Goal: Task Accomplishment & Management: Complete application form

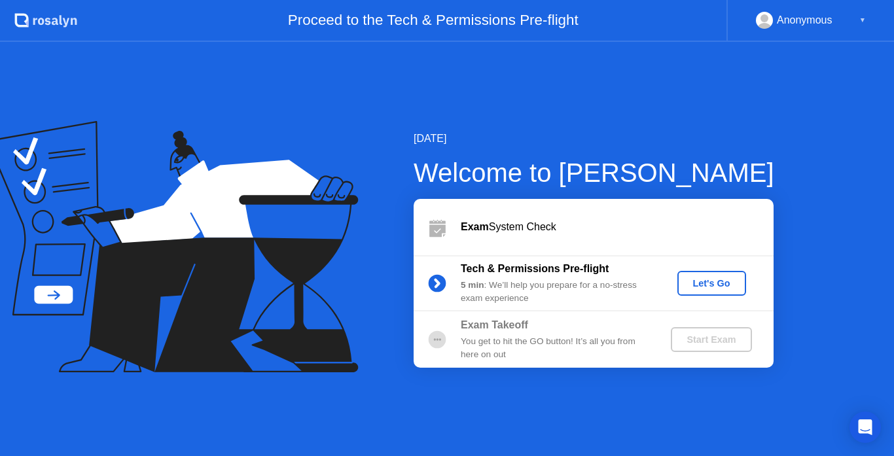
drag, startPoint x: 581, startPoint y: 390, endPoint x: 593, endPoint y: 380, distance: 15.3
click at [582, 390] on div "[DATE] Welcome to [PERSON_NAME] Exam System Check Tech & Permissions Pre-flight…" at bounding box center [447, 249] width 894 height 414
click at [699, 286] on div "Let's Go" at bounding box center [712, 283] width 58 height 10
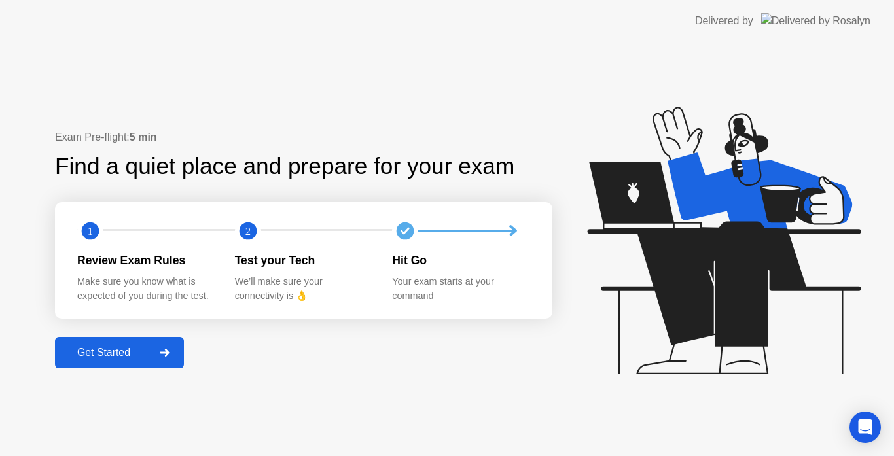
click at [116, 356] on div "Get Started" at bounding box center [104, 353] width 90 height 12
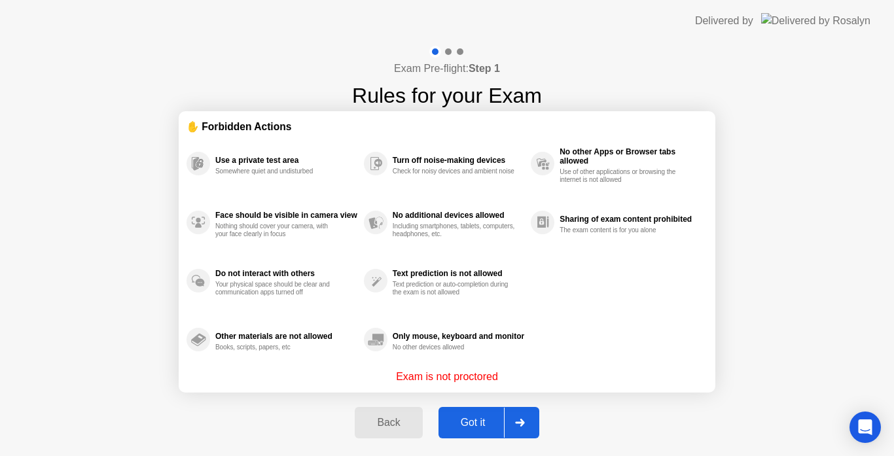
click at [475, 429] on div "Got it" at bounding box center [474, 423] width 62 height 12
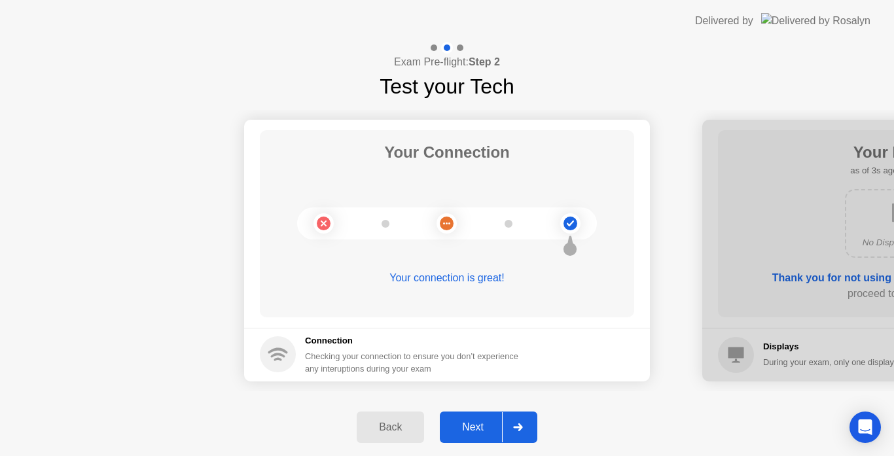
click at [473, 432] on div "Next" at bounding box center [473, 428] width 58 height 12
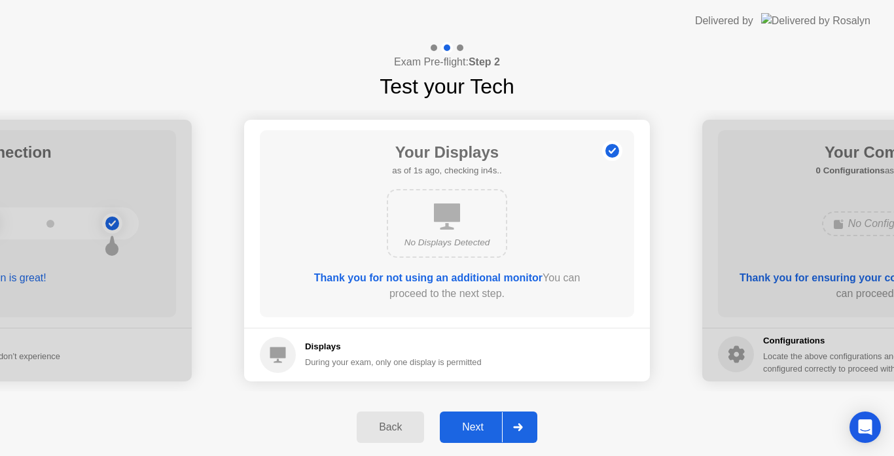
click at [468, 428] on div "Next" at bounding box center [473, 428] width 58 height 12
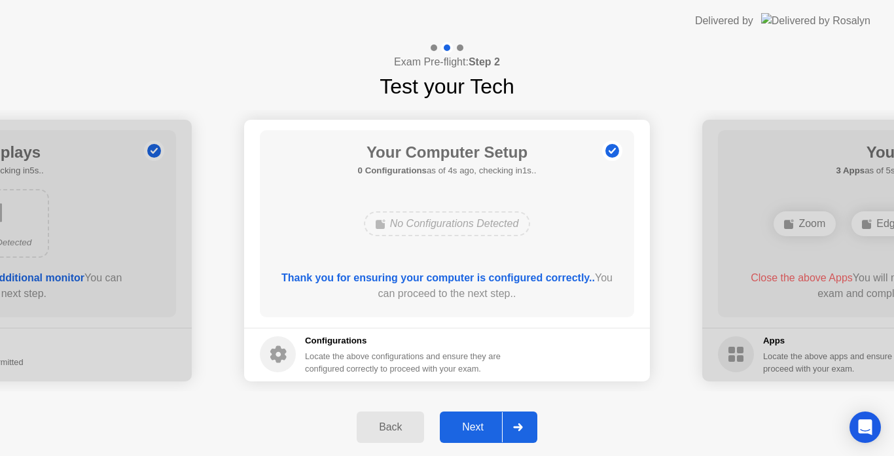
click at [476, 422] on div "Next" at bounding box center [473, 428] width 58 height 12
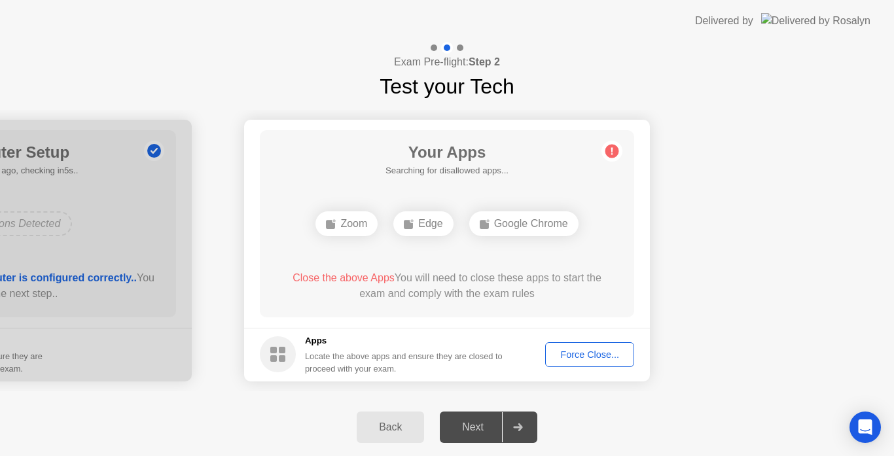
click at [574, 351] on div "Force Close..." at bounding box center [590, 355] width 80 height 10
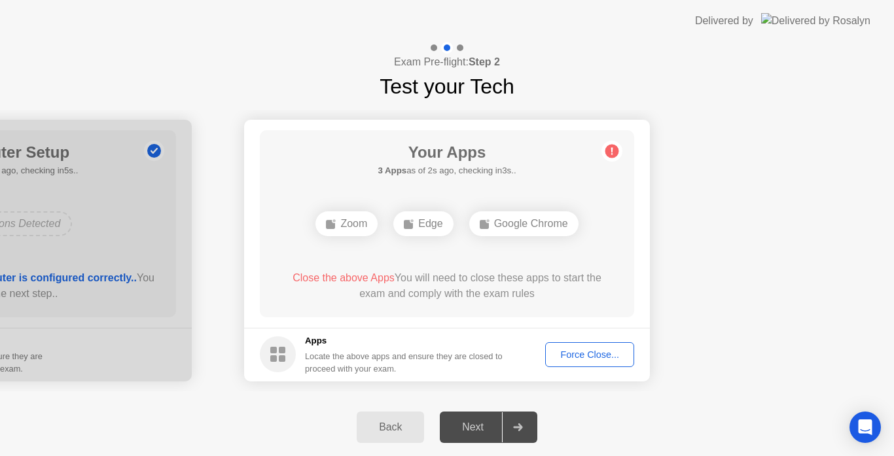
click at [390, 426] on div "Back" at bounding box center [391, 428] width 60 height 12
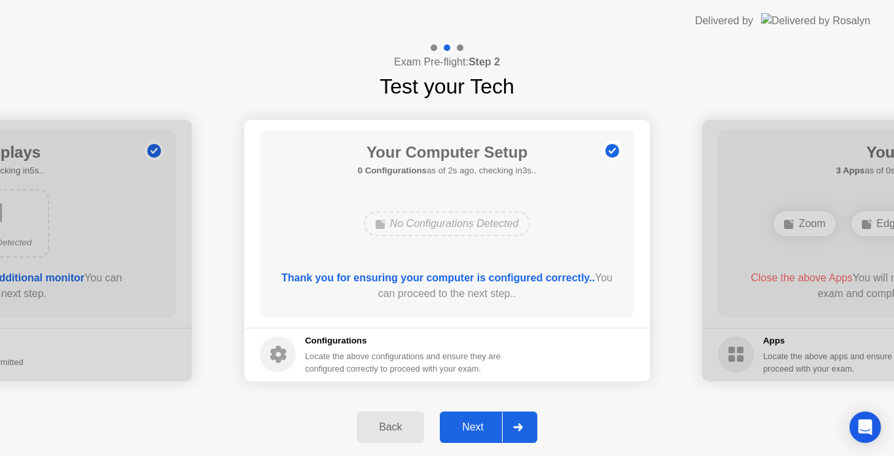
click at [286, 418] on div "Back Next" at bounding box center [447, 428] width 894 height 58
click at [395, 433] on div "Back" at bounding box center [391, 428] width 60 height 12
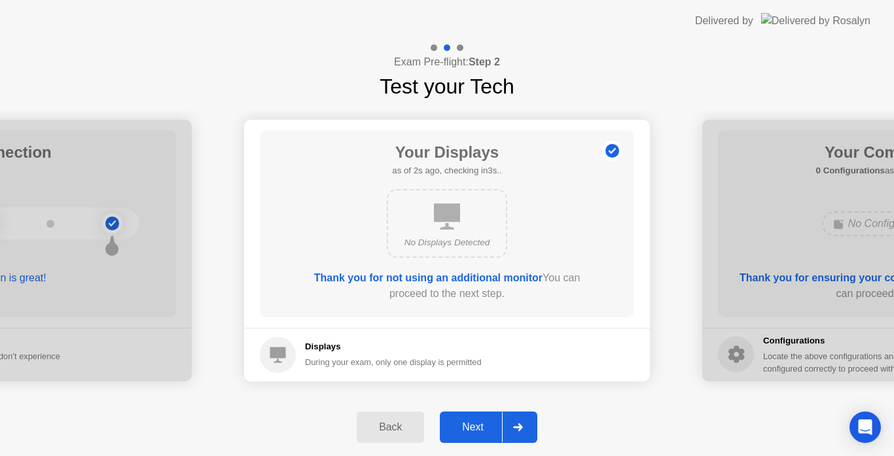
click at [395, 433] on div "Back" at bounding box center [391, 428] width 60 height 12
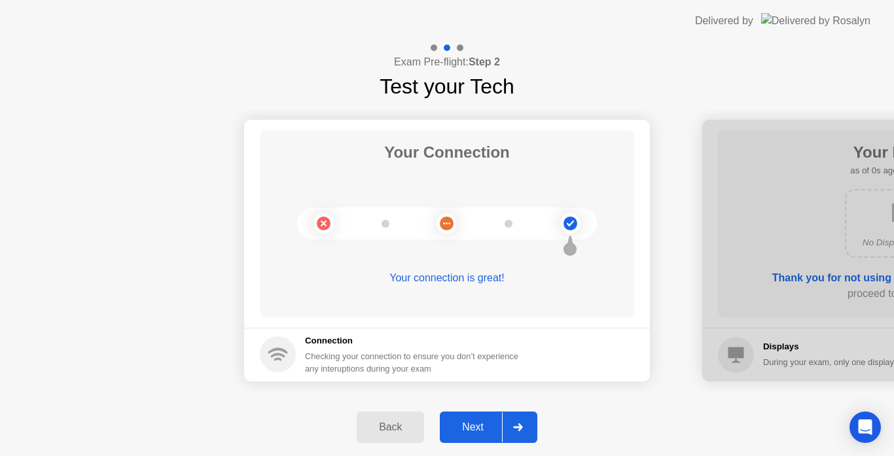
click at [466, 426] on div "Next" at bounding box center [473, 428] width 58 height 12
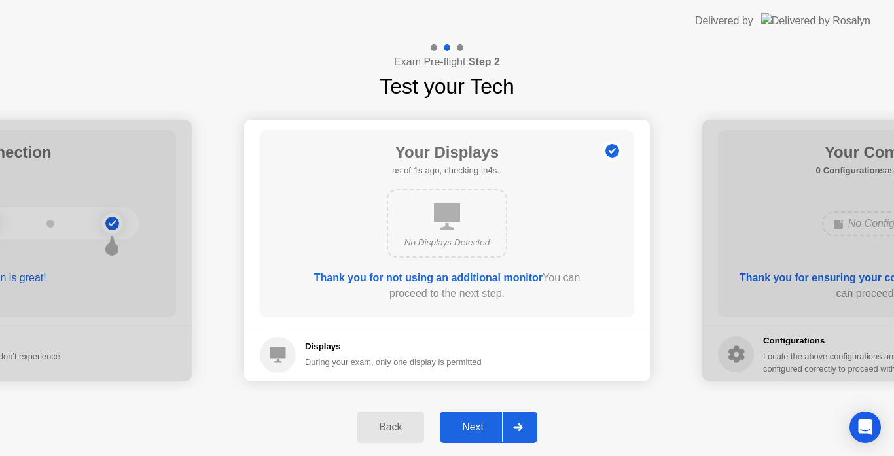
click at [465, 428] on div "Next" at bounding box center [473, 428] width 58 height 12
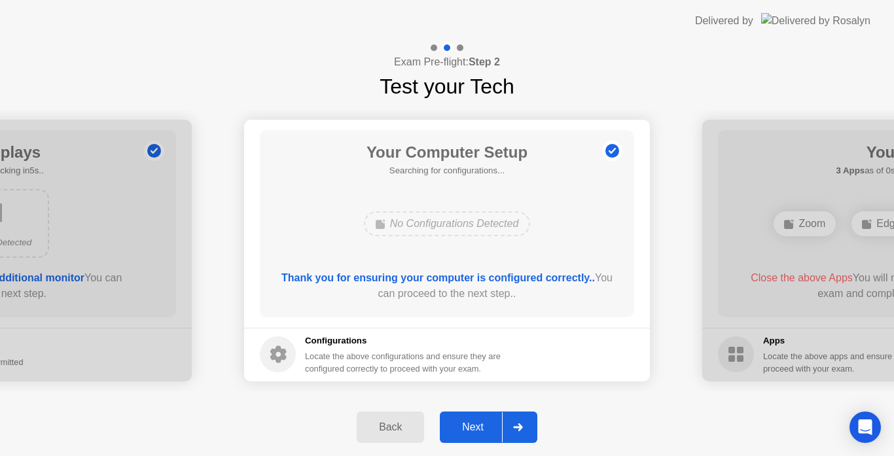
click at [465, 429] on div "Next" at bounding box center [473, 428] width 58 height 12
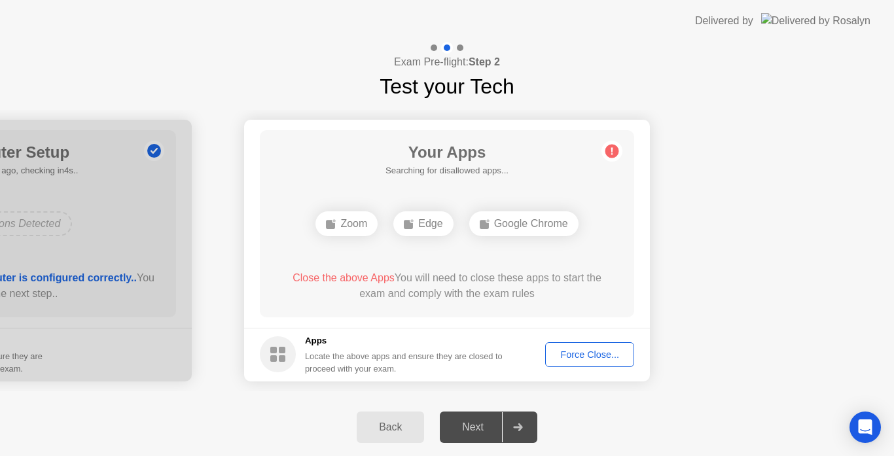
click at [413, 431] on div "Back" at bounding box center [391, 428] width 60 height 12
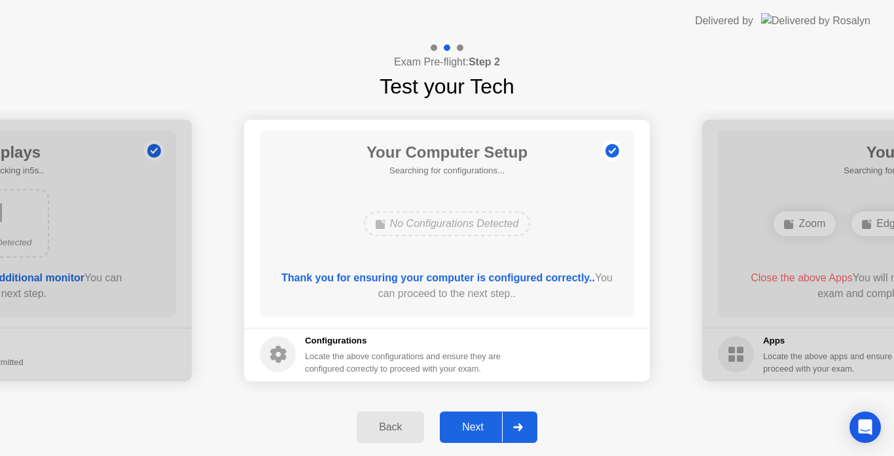
click at [472, 441] on button "Next" at bounding box center [489, 427] width 98 height 31
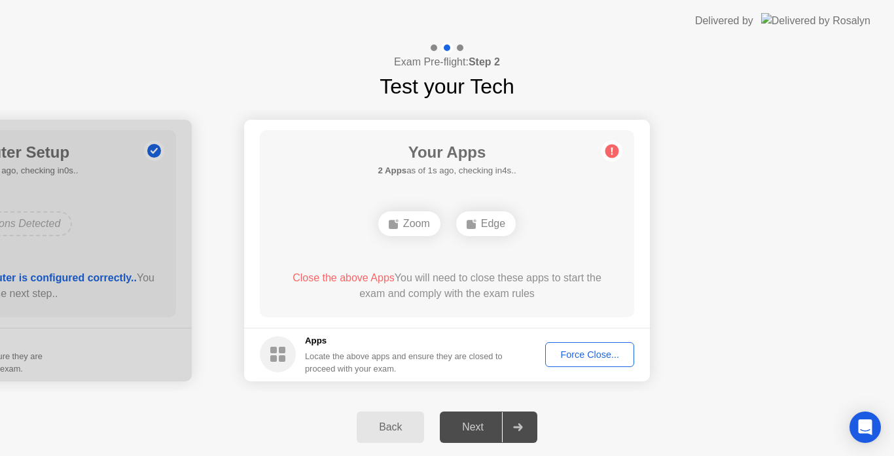
click at [404, 422] on div "Back" at bounding box center [391, 428] width 60 height 12
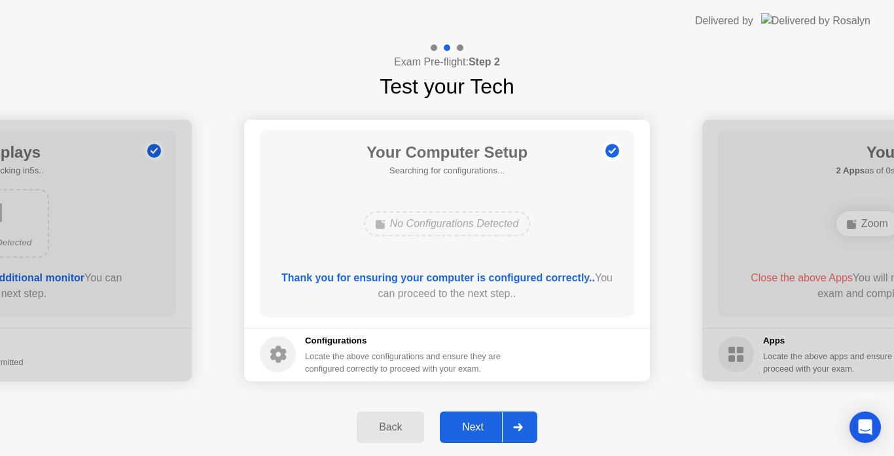
click at [405, 422] on div "Back" at bounding box center [391, 428] width 60 height 12
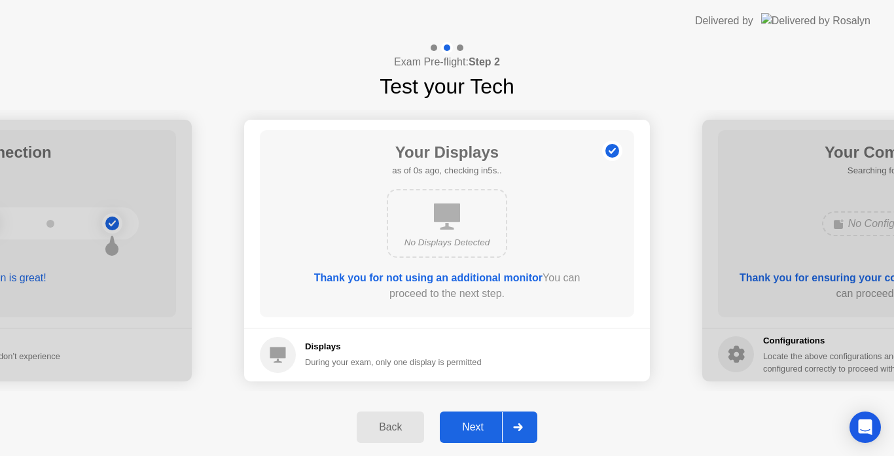
click at [405, 422] on div "Back" at bounding box center [391, 428] width 60 height 12
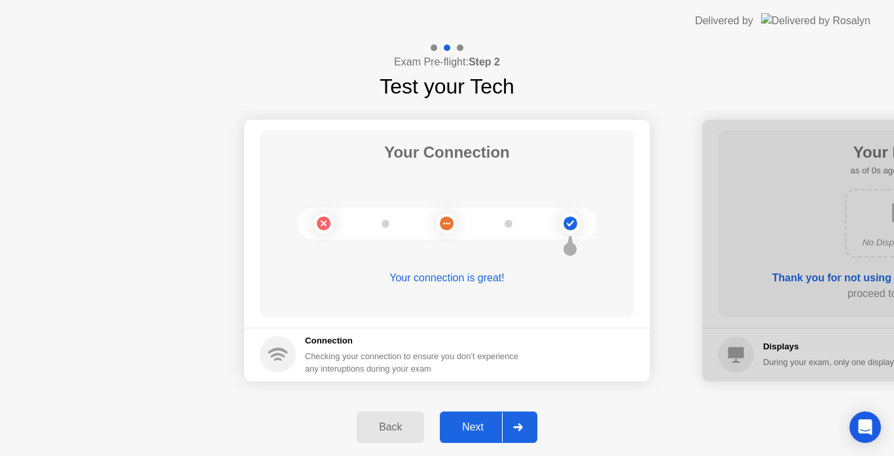
click at [405, 422] on div "Back" at bounding box center [391, 428] width 60 height 12
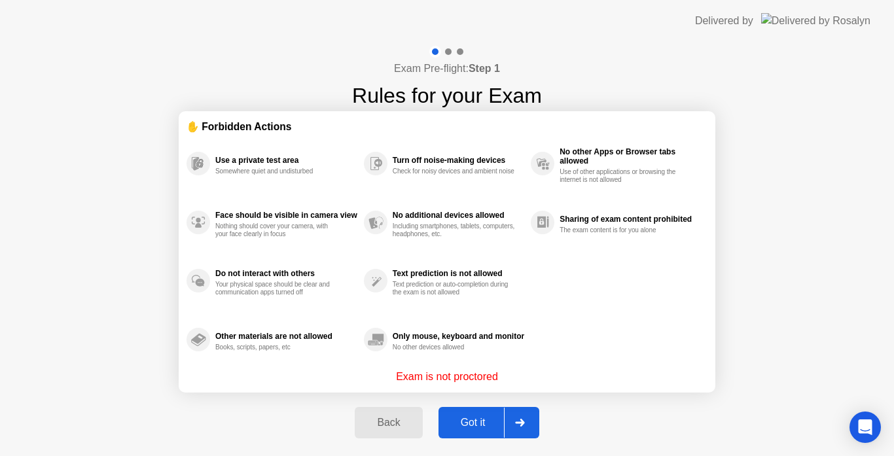
click at [470, 425] on div "Got it" at bounding box center [474, 423] width 62 height 12
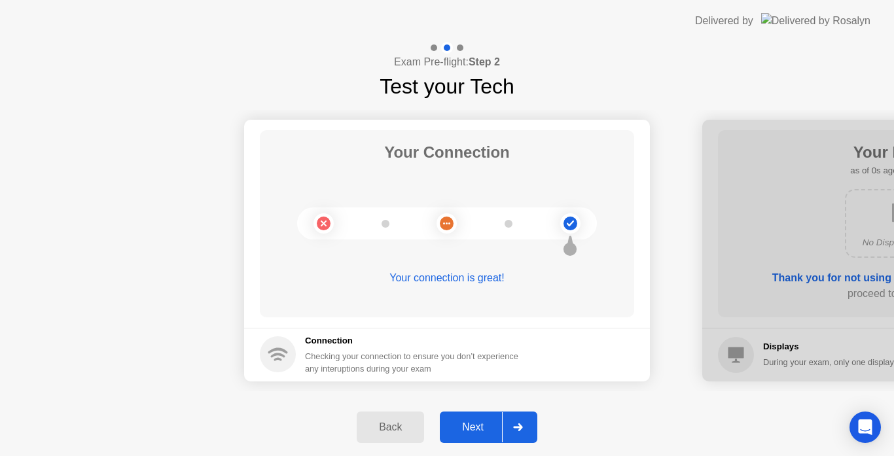
click at [402, 432] on div "Back" at bounding box center [391, 428] width 60 height 12
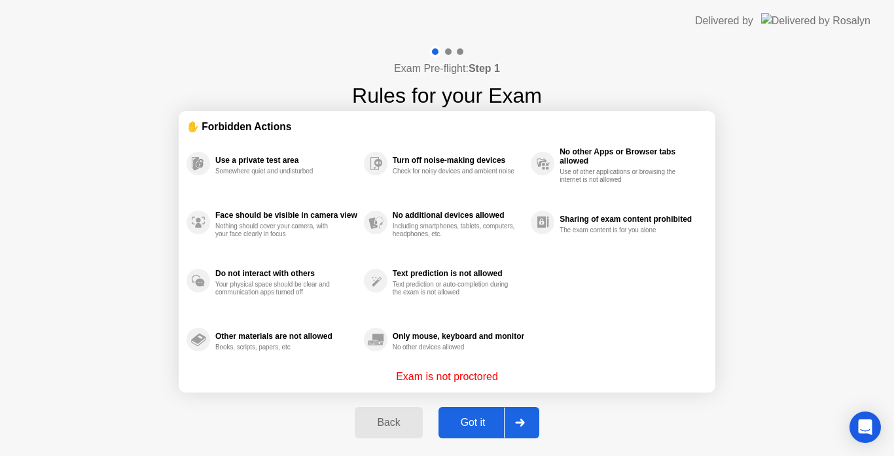
click at [473, 426] on div "Got it" at bounding box center [474, 423] width 62 height 12
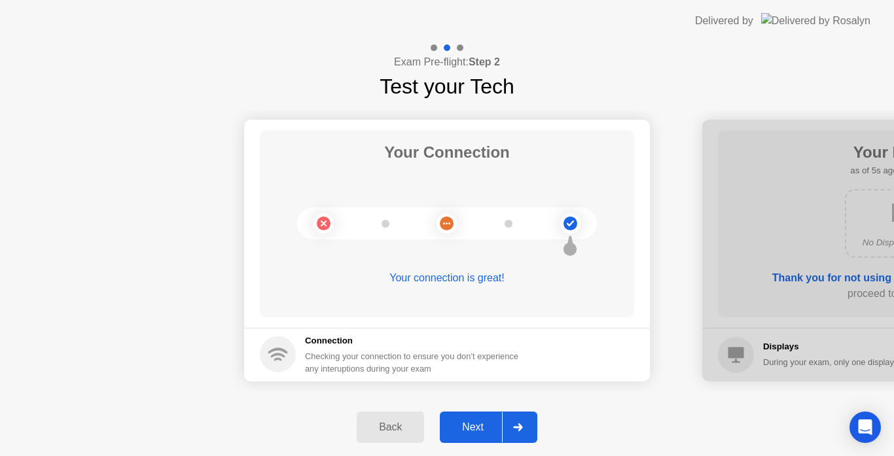
click at [481, 430] on div "Next" at bounding box center [473, 428] width 58 height 12
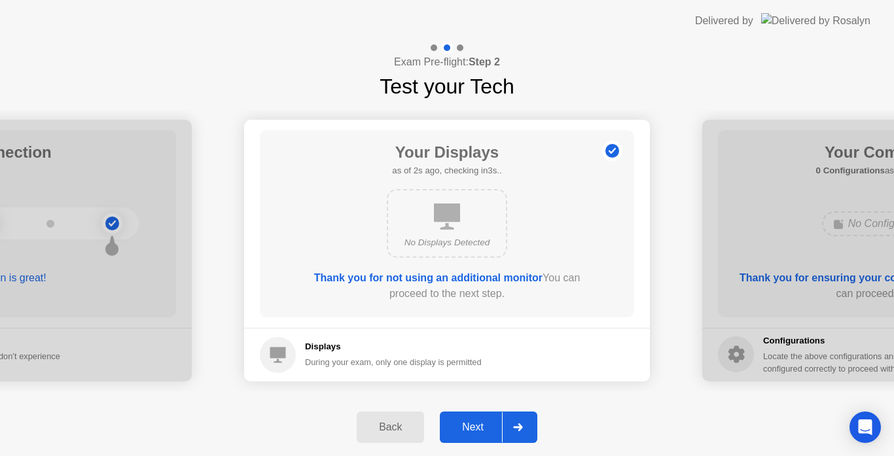
click at [487, 437] on button "Next" at bounding box center [489, 427] width 98 height 31
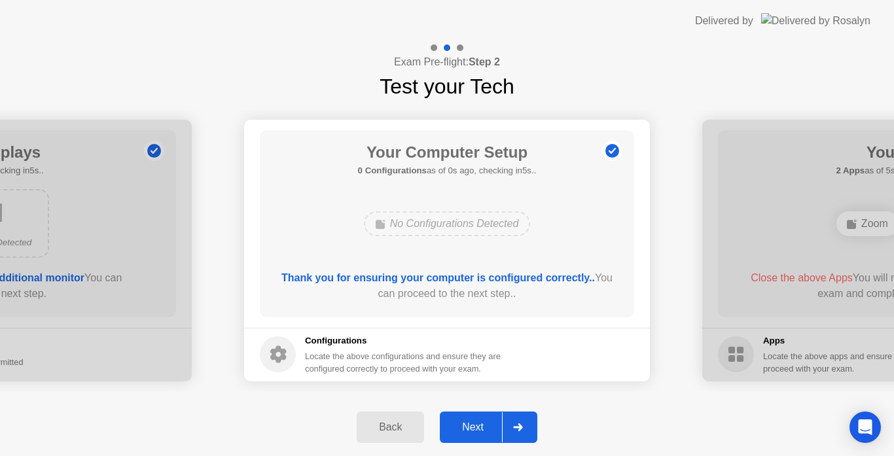
click at [522, 437] on div at bounding box center [517, 428] width 31 height 30
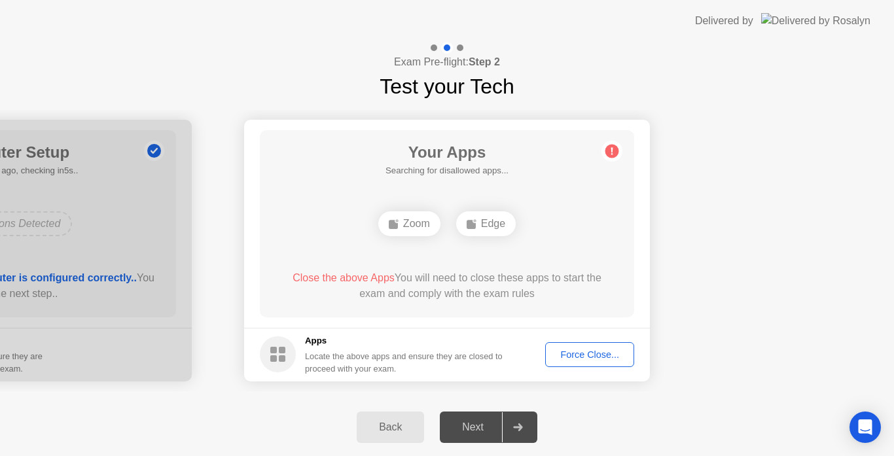
click at [523, 437] on div at bounding box center [517, 428] width 31 height 30
click at [576, 357] on div "Force Close..." at bounding box center [590, 355] width 80 height 10
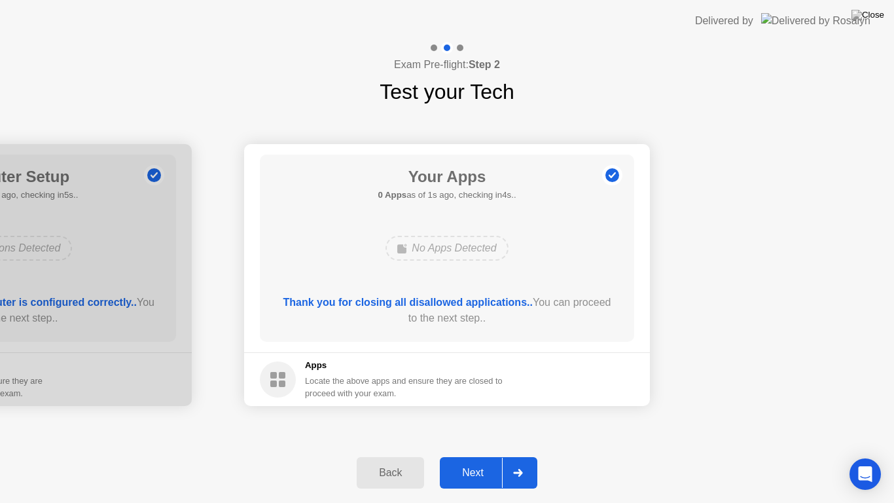
click at [473, 456] on div "Next" at bounding box center [473, 473] width 58 height 12
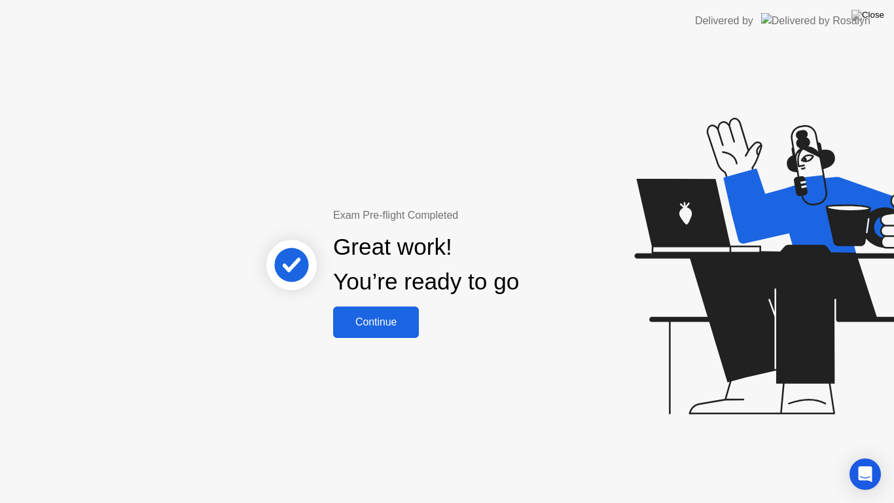
click at [379, 337] on button "Continue" at bounding box center [376, 321] width 86 height 31
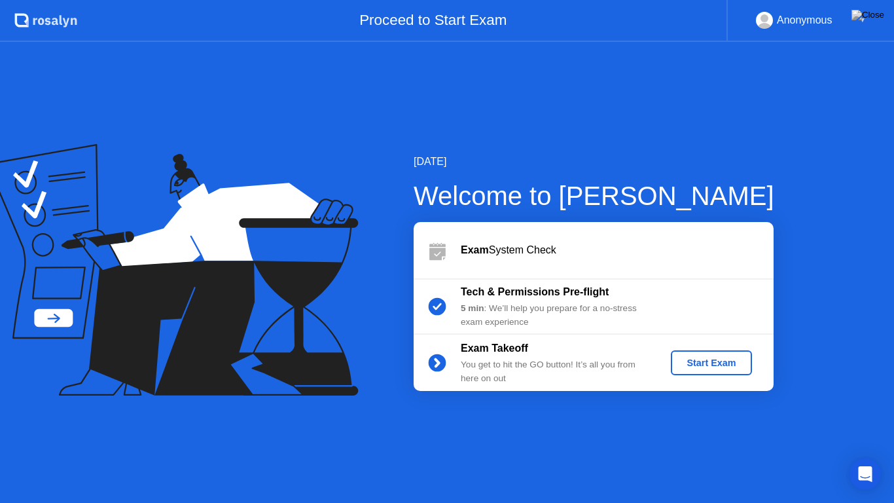
click at [707, 359] on div "Start Exam" at bounding box center [711, 363] width 70 height 10
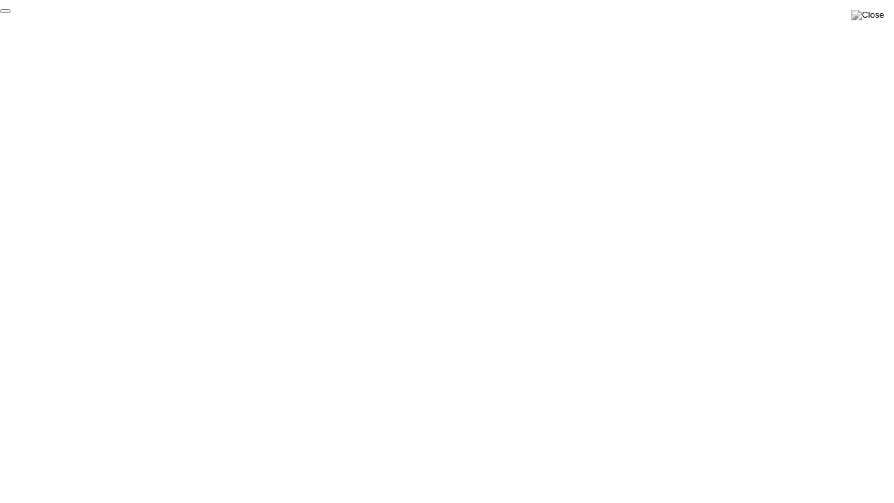
click div "End Proctoring Session"
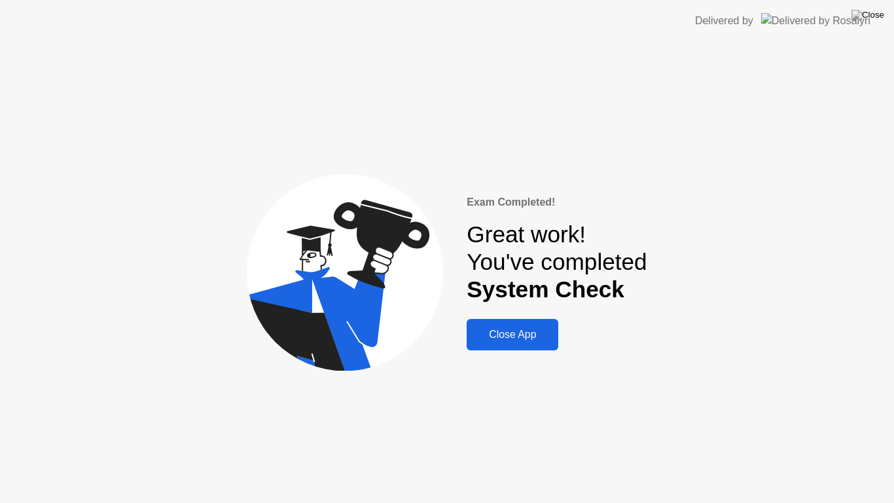
click at [524, 325] on button "Close App" at bounding box center [513, 334] width 92 height 31
